Goal: Task Accomplishment & Management: Complete application form

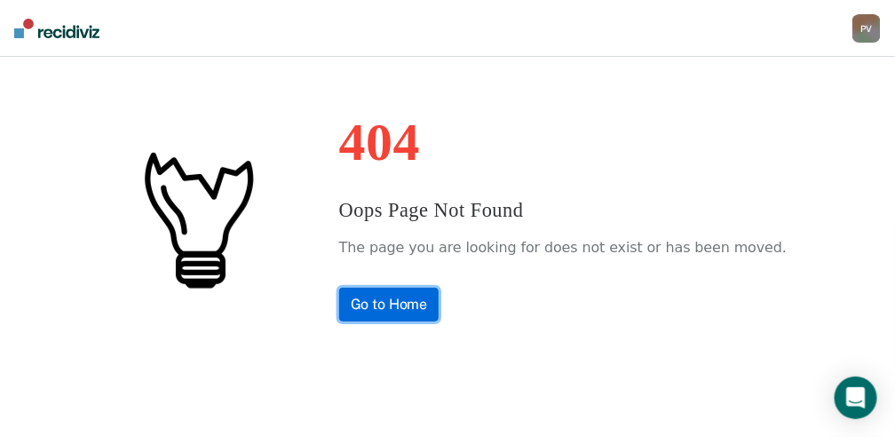
click at [416, 300] on link "Go to Home" at bounding box center [389, 305] width 100 height 34
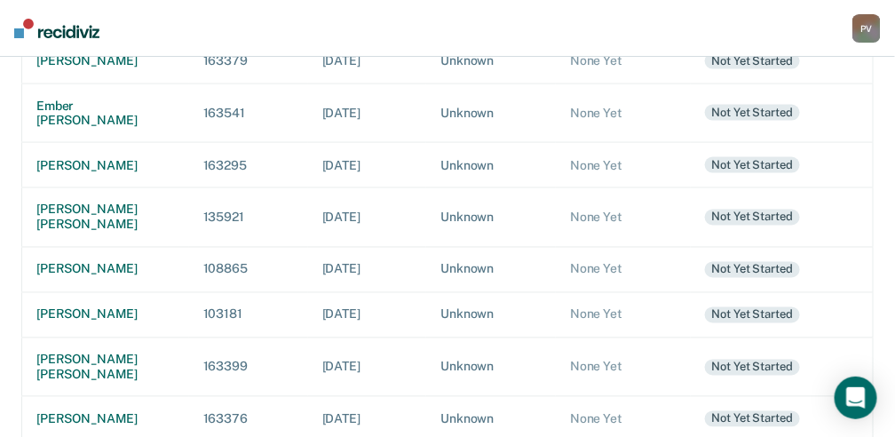
scroll to position [651, 0]
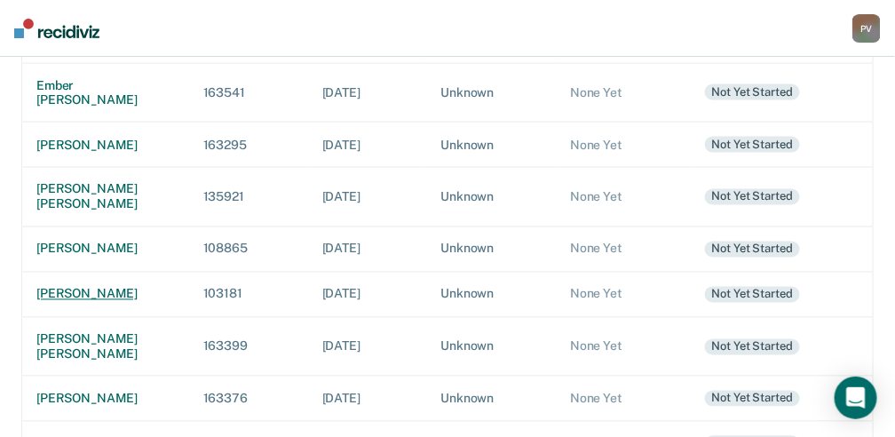
click at [79, 302] on div "[PERSON_NAME]" at bounding box center [105, 294] width 138 height 15
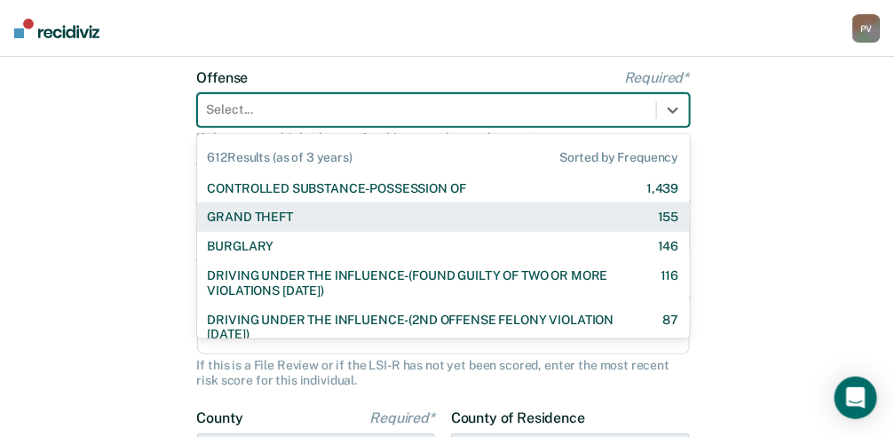
click at [452, 127] on div "612 results available. Use Up and Down to choose options, press Enter to select…" at bounding box center [443, 110] width 493 height 34
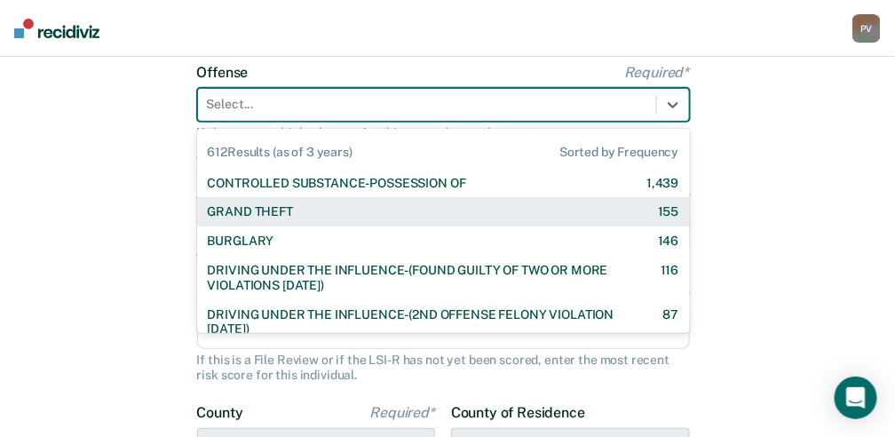
scroll to position [134, 0]
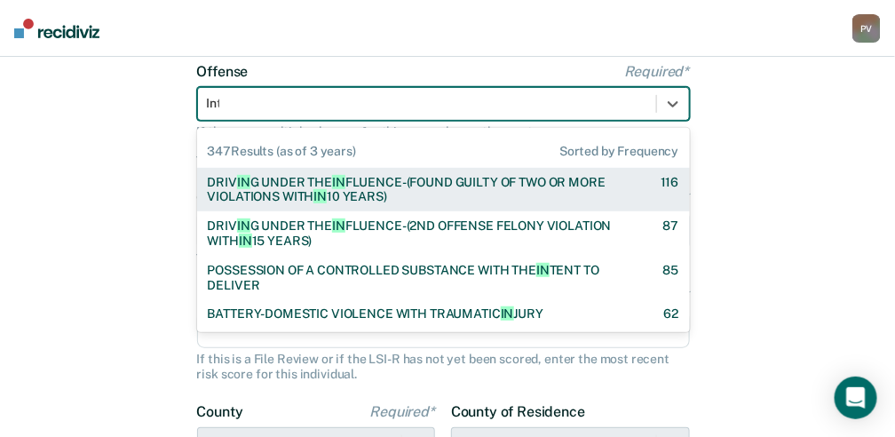
type input "Inti"
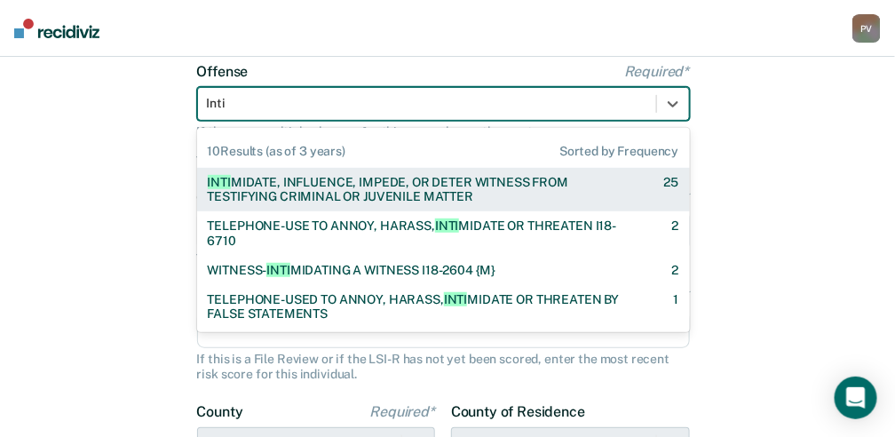
click at [325, 188] on div "INTI MIDATE, INFLUENCE, IMPEDE, OR DETER WITNESS FROM TESTIFYING CRIMINAL OR JU…" at bounding box center [420, 190] width 425 height 30
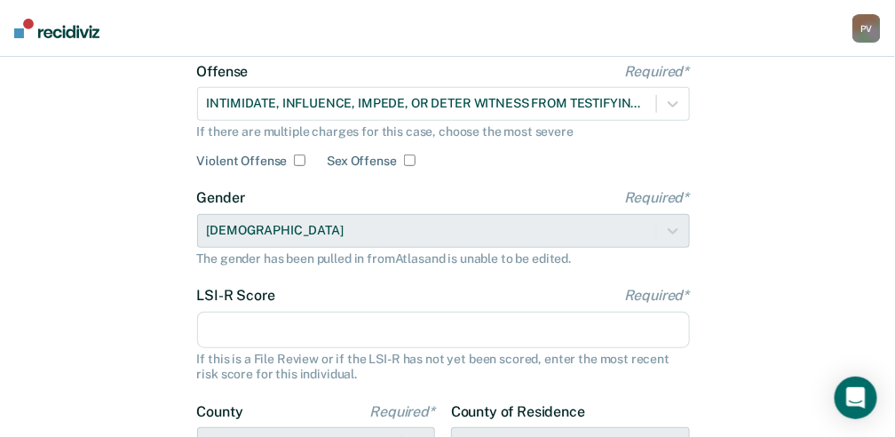
click at [298, 337] on input "LSI-R Score Required*" at bounding box center [443, 330] width 493 height 37
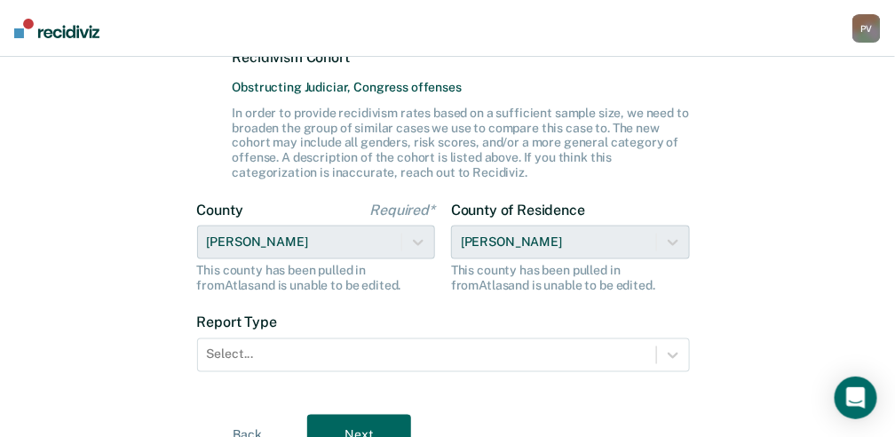
scroll to position [548, 0]
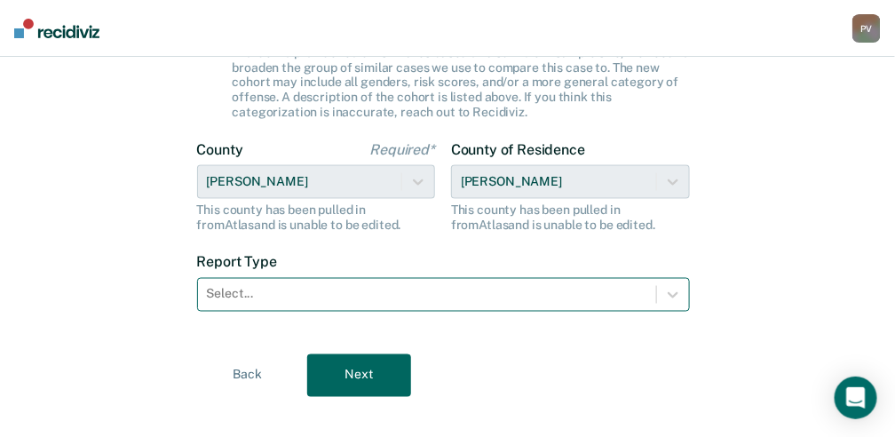
type input "26"
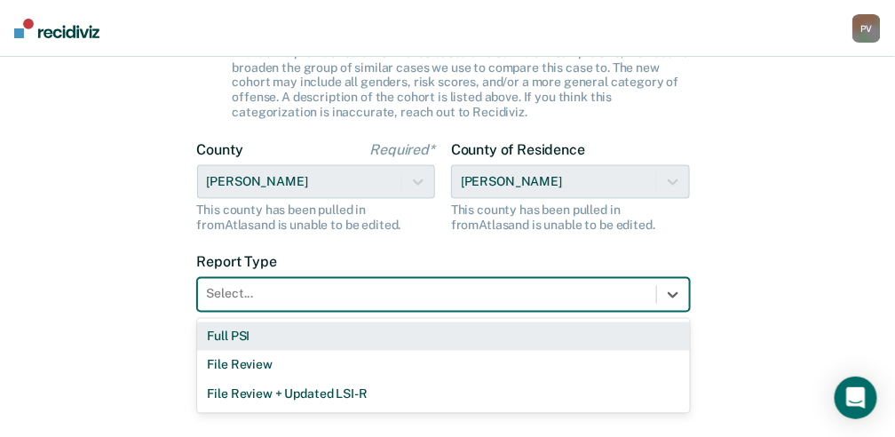
click at [322, 299] on div at bounding box center [427, 294] width 440 height 19
click at [300, 334] on div "Full PSI" at bounding box center [443, 336] width 493 height 29
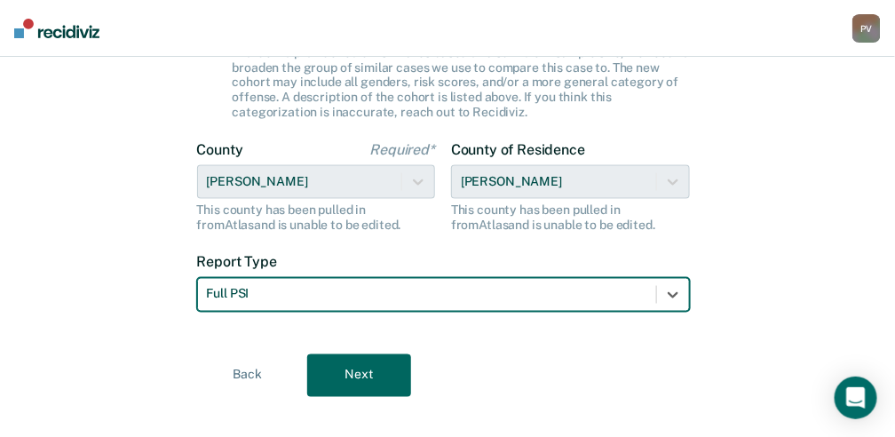
click at [336, 367] on button "Next" at bounding box center [359, 375] width 104 height 43
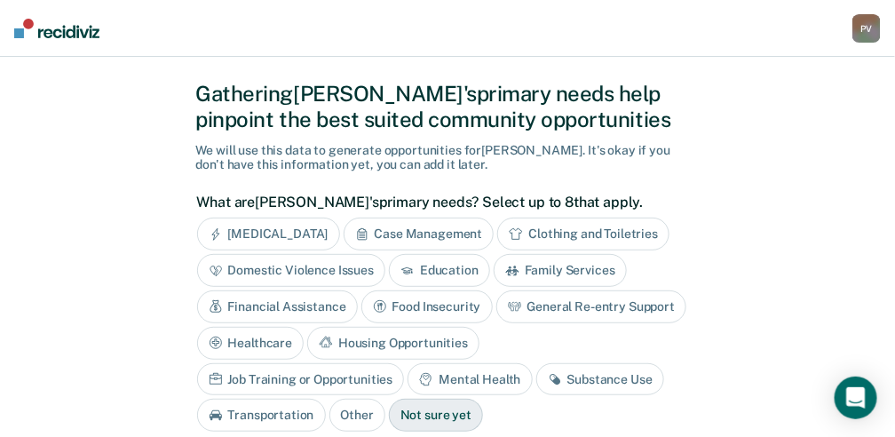
scroll to position [59, 0]
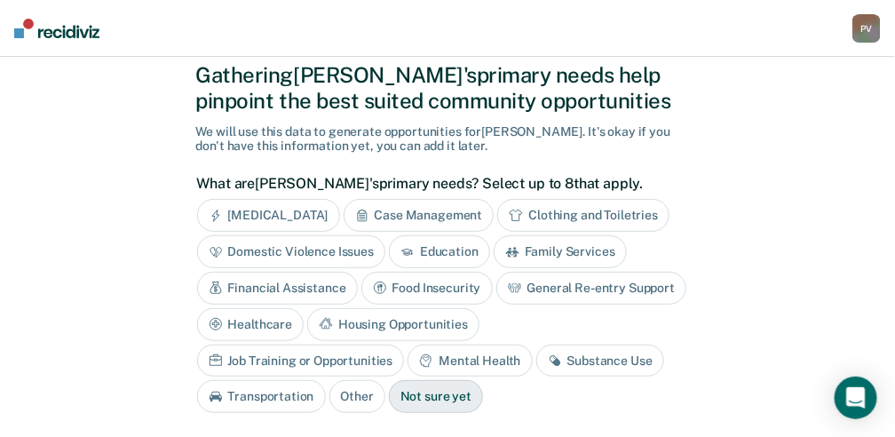
click at [536, 356] on div "Substance Use" at bounding box center [600, 360] width 128 height 33
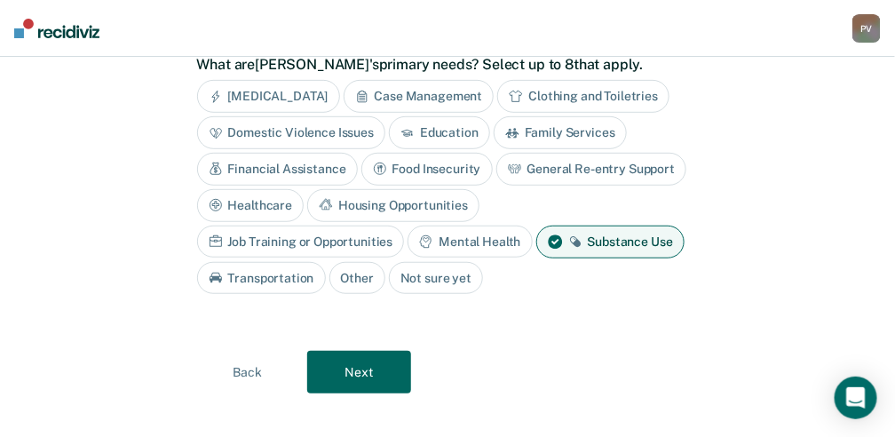
click at [364, 372] on button "Next" at bounding box center [359, 372] width 104 height 43
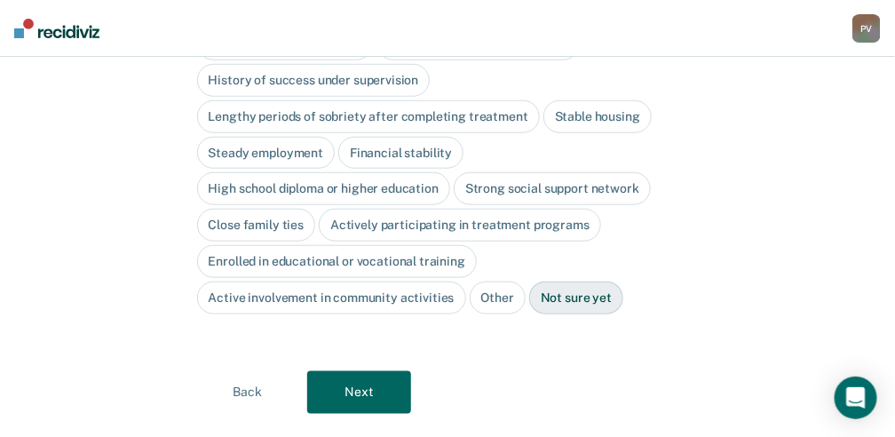
scroll to position [61, 0]
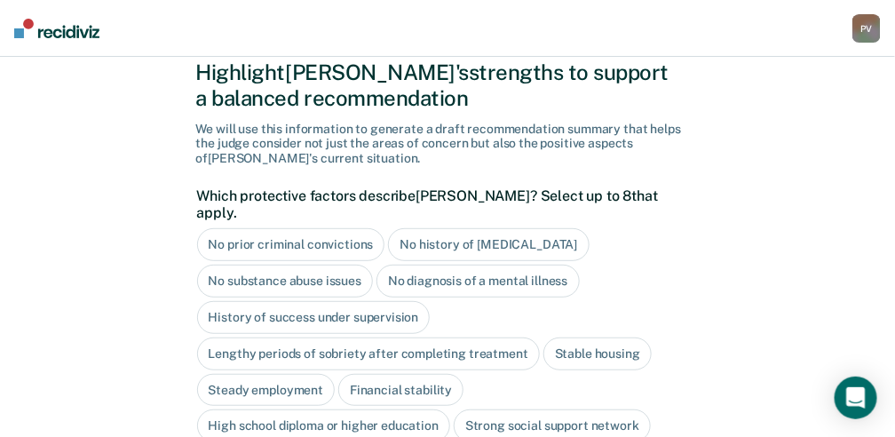
click at [619, 337] on div "Stable housing" at bounding box center [597, 353] width 108 height 33
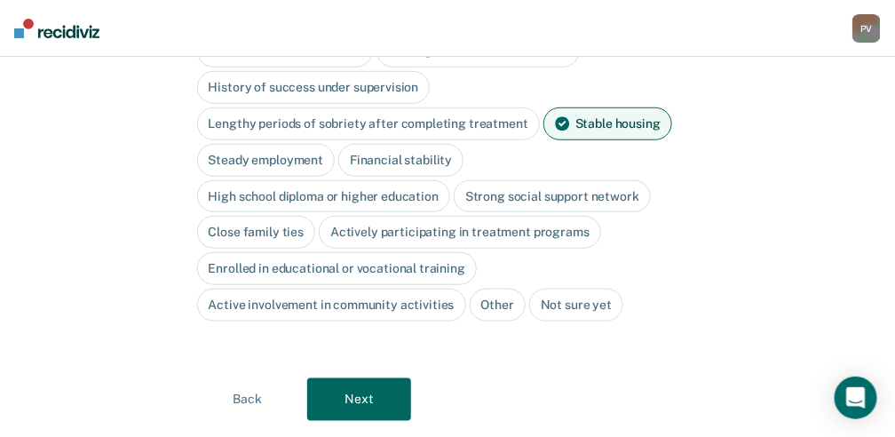
scroll to position [314, 0]
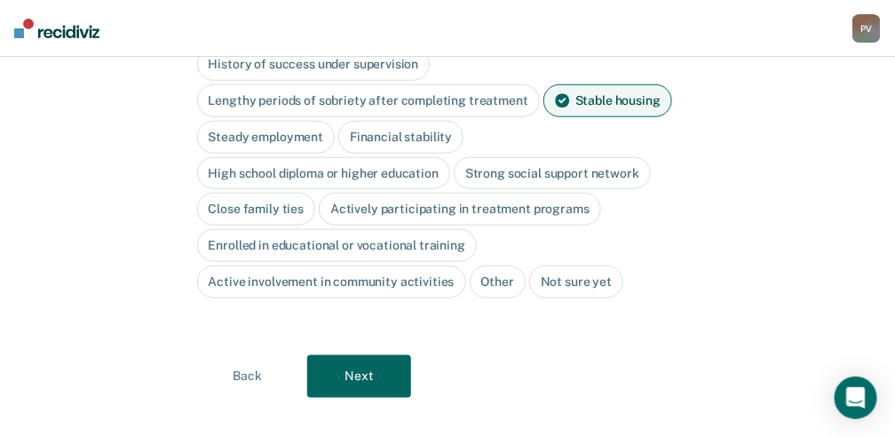
click at [362, 363] on button "Next" at bounding box center [359, 376] width 104 height 43
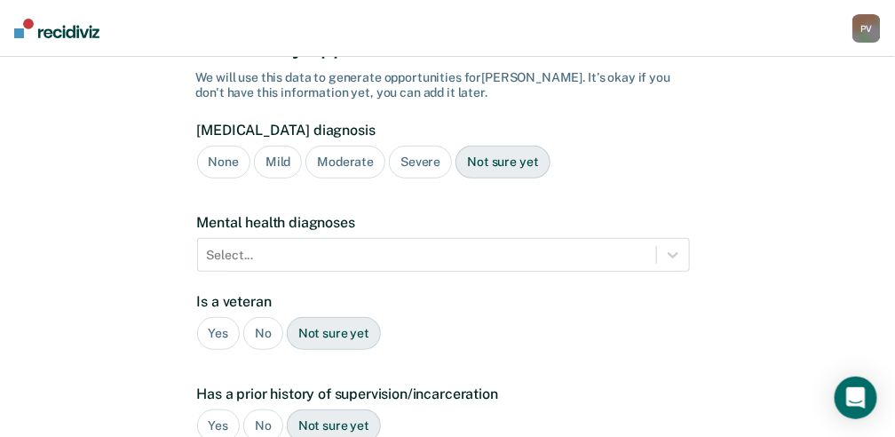
scroll to position [20, 0]
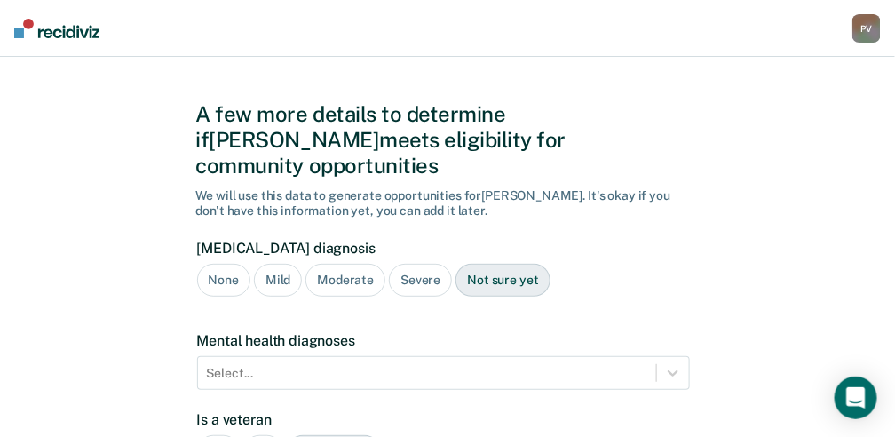
click at [514, 264] on div "Not sure yet" at bounding box center [502, 280] width 94 height 33
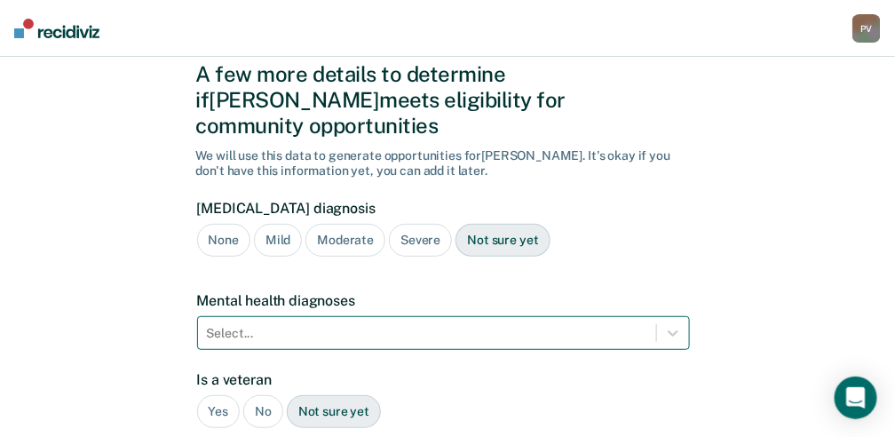
scroll to position [79, 0]
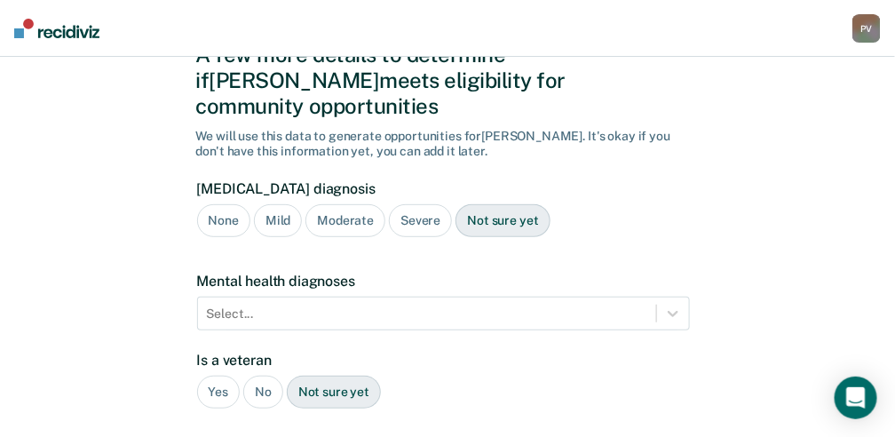
click at [269, 375] on div "No" at bounding box center [263, 391] width 40 height 33
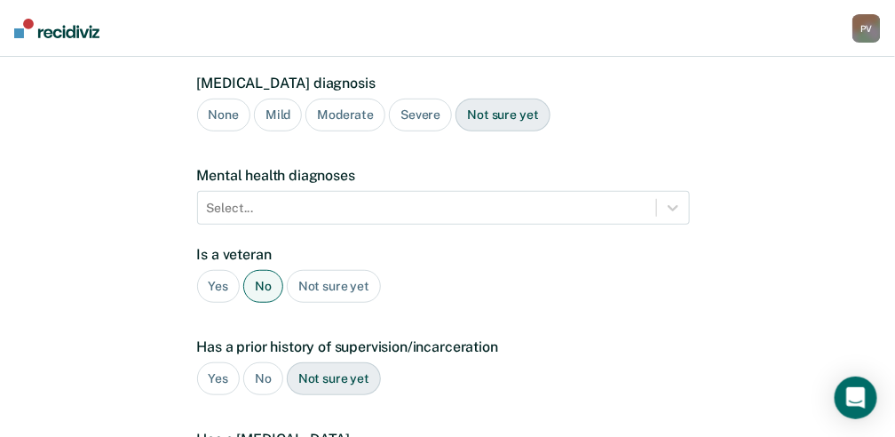
scroll to position [197, 0]
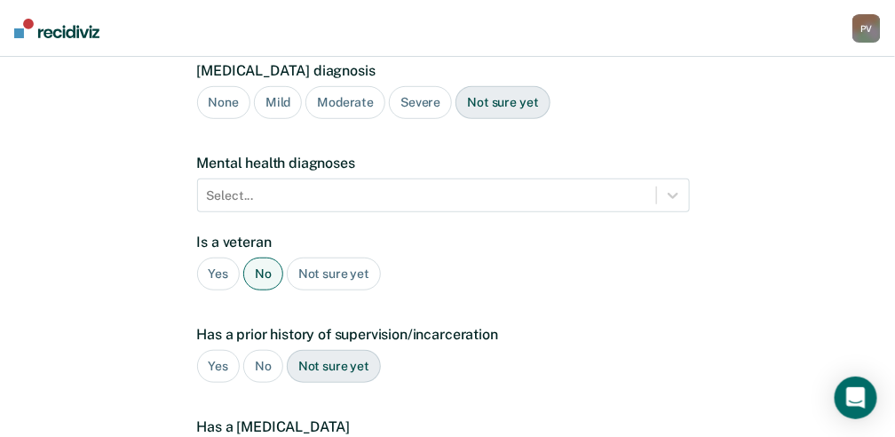
click at [226, 350] on div "Yes" at bounding box center [218, 366] width 43 height 33
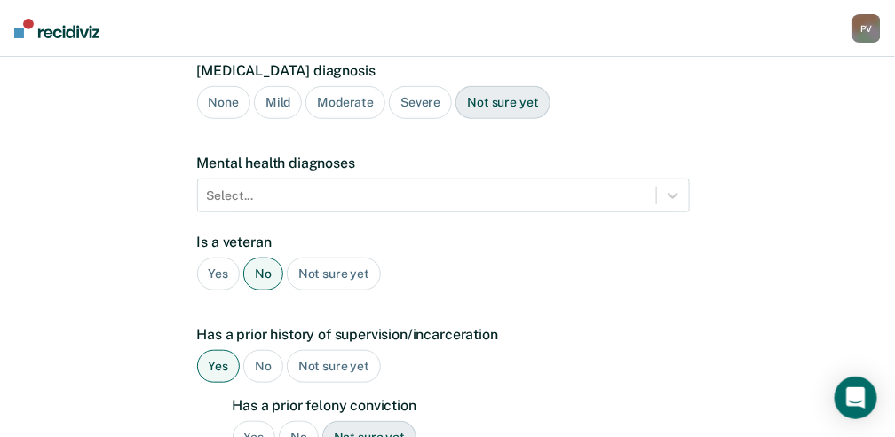
click at [290, 421] on div "No" at bounding box center [299, 437] width 40 height 33
click at [256, 421] on div "Yes" at bounding box center [254, 437] width 43 height 33
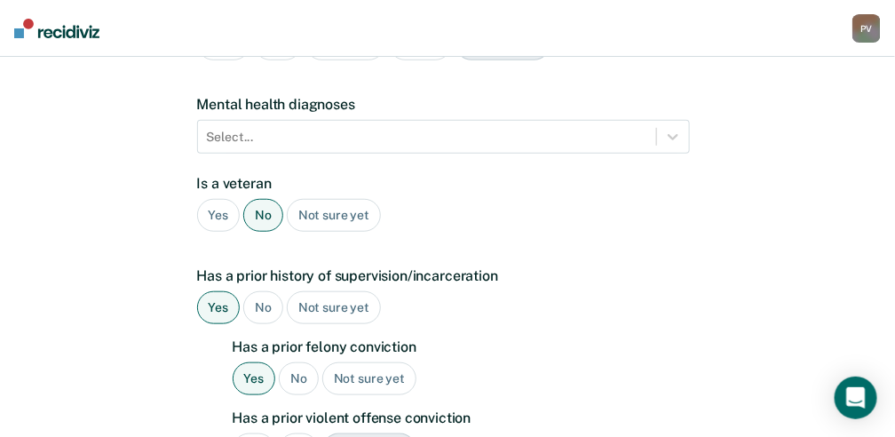
scroll to position [315, 0]
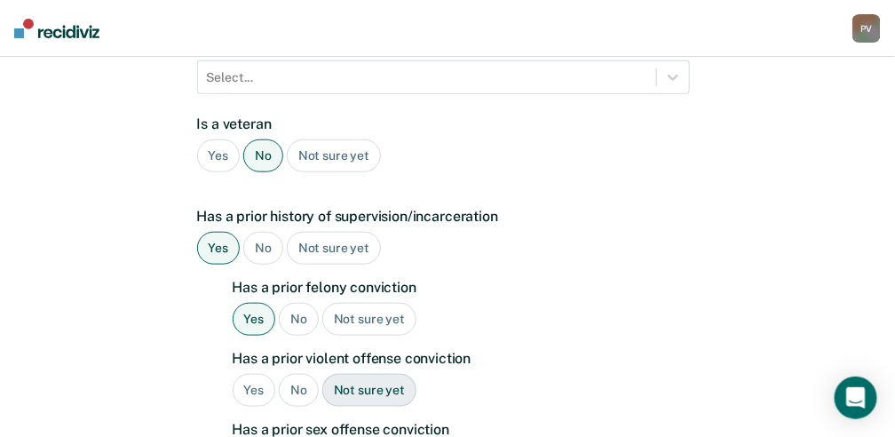
click at [256, 374] on div "Yes" at bounding box center [254, 390] width 43 height 33
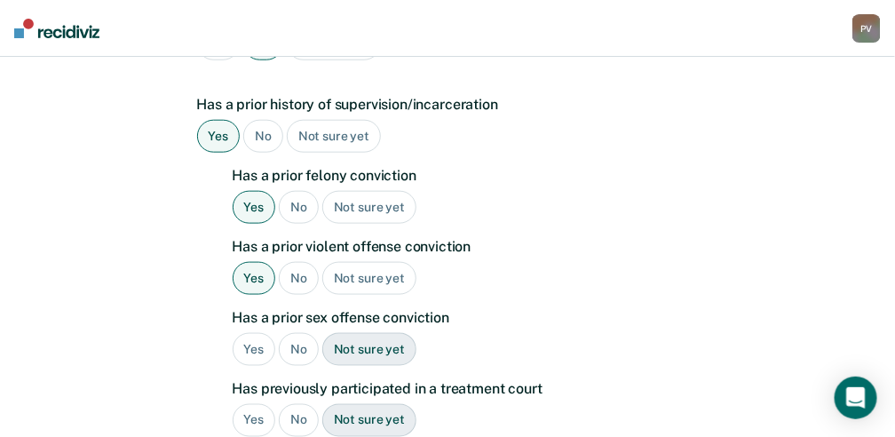
scroll to position [434, 0]
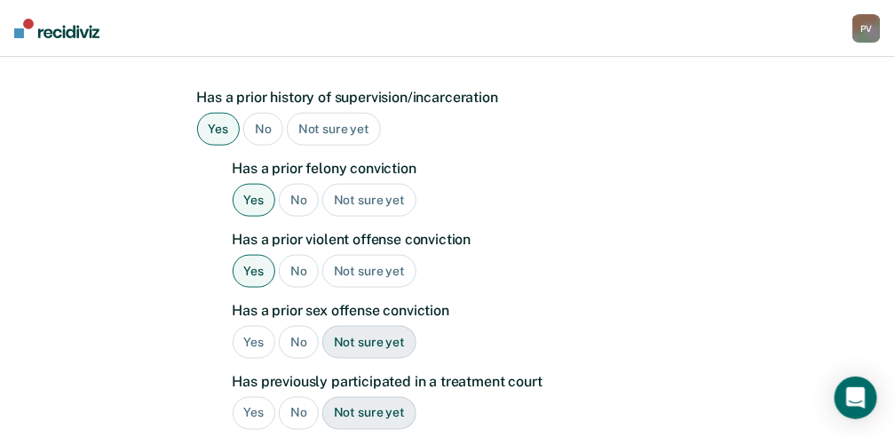
click at [294, 326] on div "No" at bounding box center [299, 342] width 40 height 33
click at [246, 397] on div "Yes" at bounding box center [254, 413] width 43 height 33
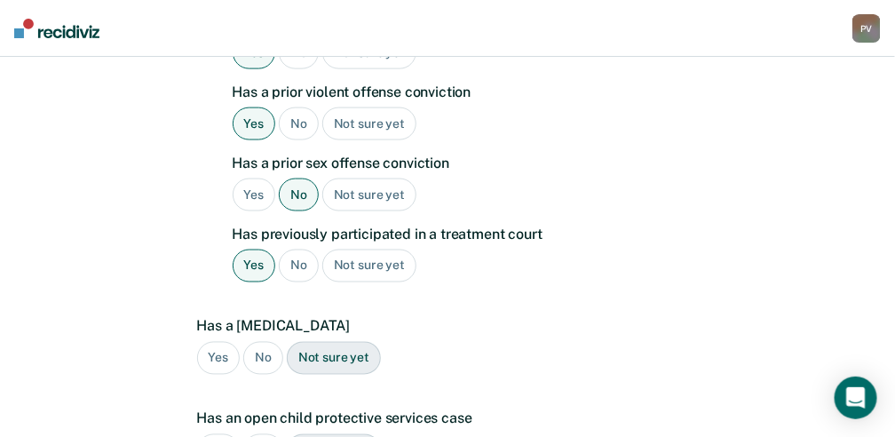
scroll to position [611, 0]
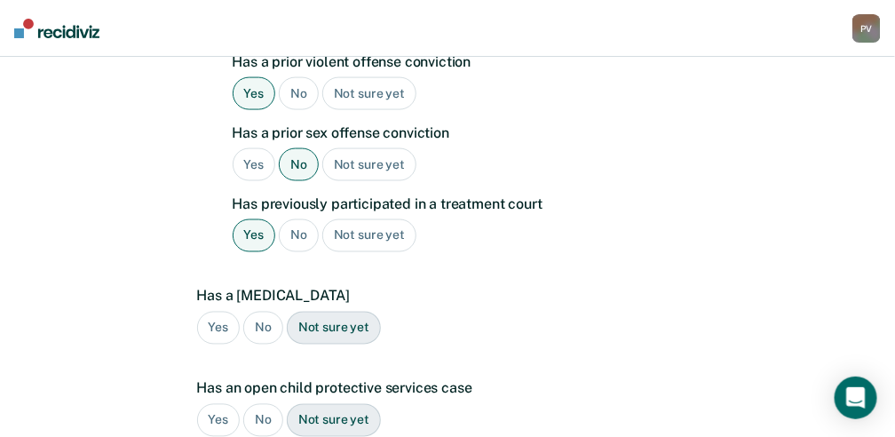
click at [264, 312] on div "No" at bounding box center [263, 328] width 40 height 33
click at [267, 404] on div "No" at bounding box center [263, 420] width 40 height 33
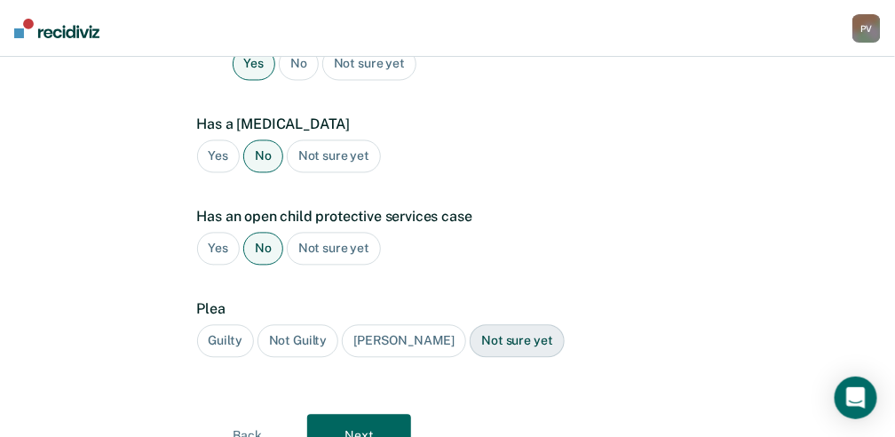
scroll to position [789, 0]
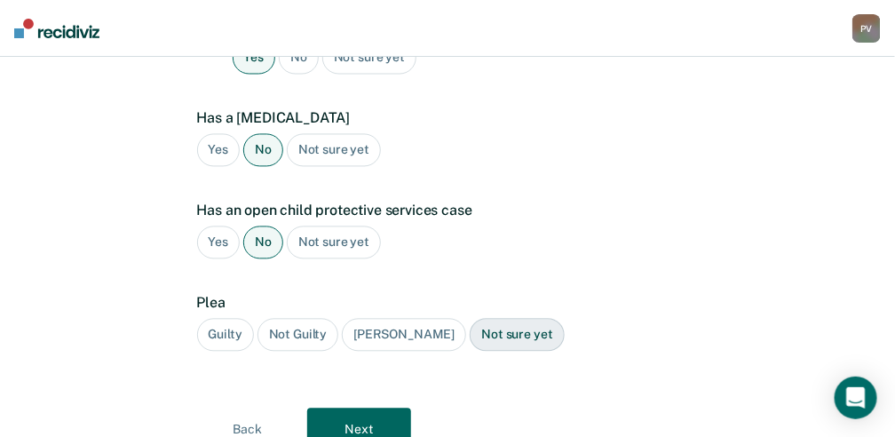
click at [215, 319] on div "Guilty" at bounding box center [225, 335] width 57 height 33
click at [357, 408] on button "Next" at bounding box center [359, 429] width 104 height 43
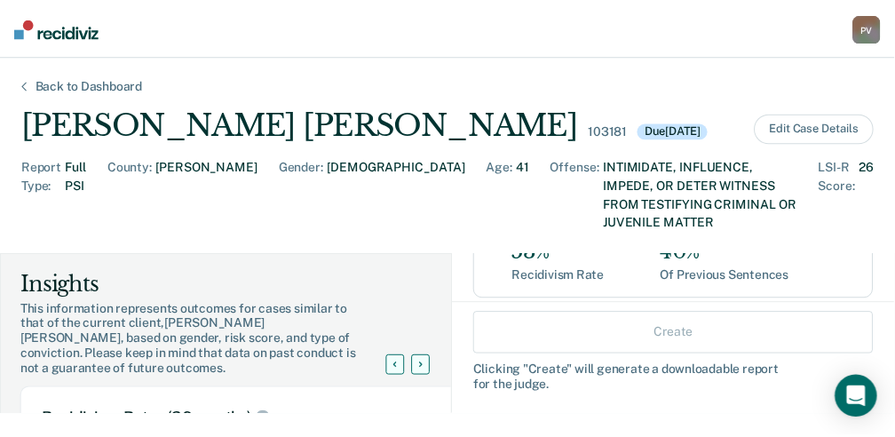
scroll to position [296, 0]
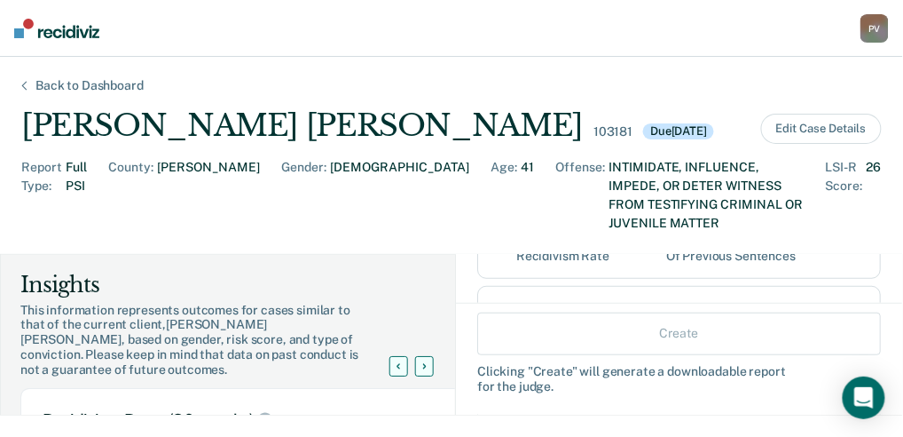
click at [493, 303] on input "Term" at bounding box center [499, 310] width 13 height 14
radio input "true"
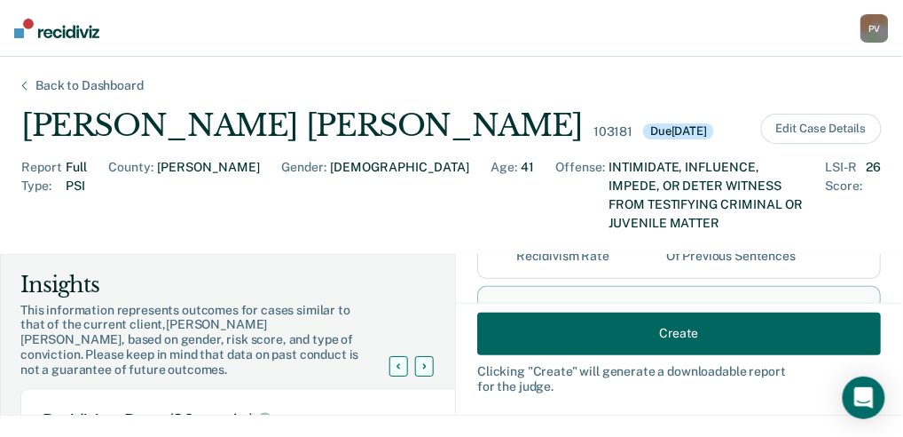
click at [664, 327] on button "Create" at bounding box center [679, 333] width 404 height 43
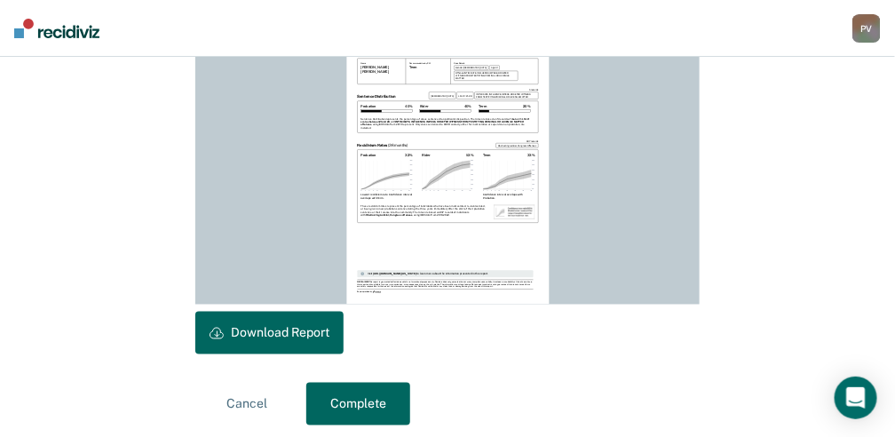
scroll to position [575, 0]
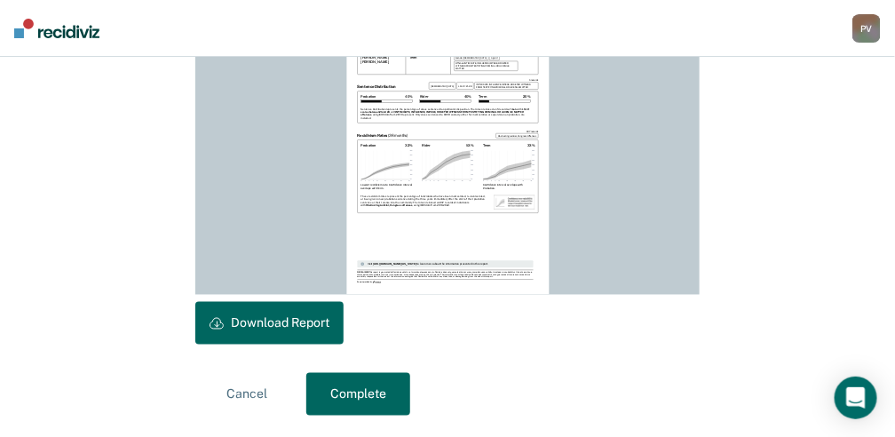
click at [288, 317] on button "Download Report" at bounding box center [269, 323] width 148 height 43
